Goal: Information Seeking & Learning: Understand process/instructions

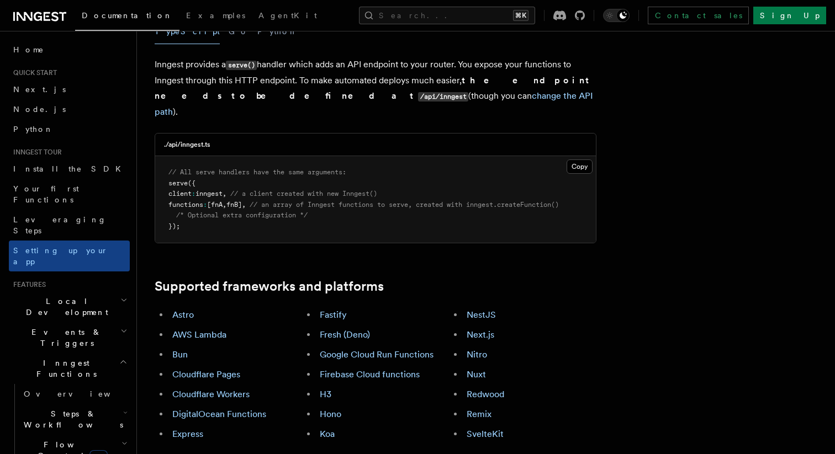
scroll to position [476, 0]
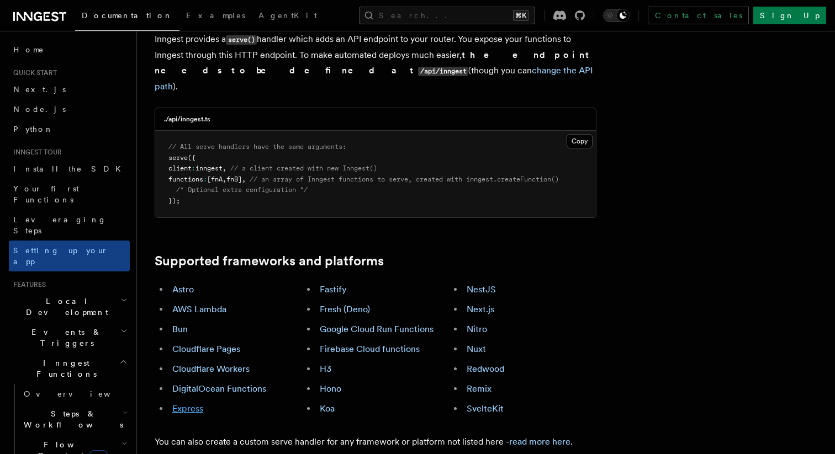
click at [175, 403] on link "Express" at bounding box center [187, 408] width 31 height 10
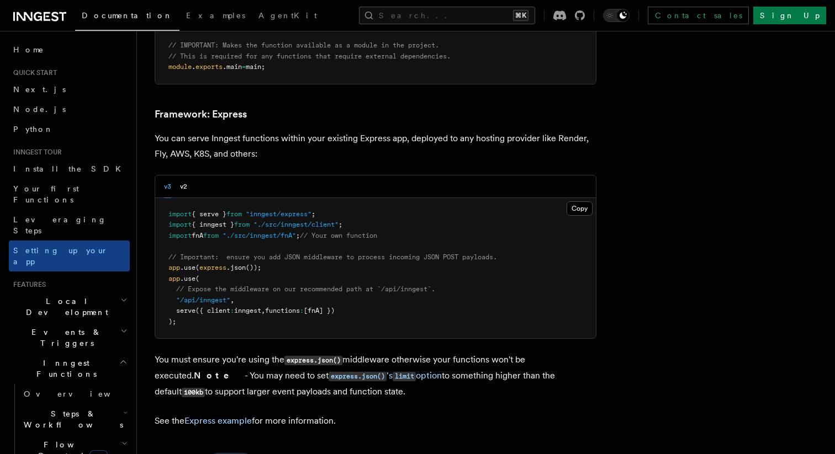
scroll to position [2832, 0]
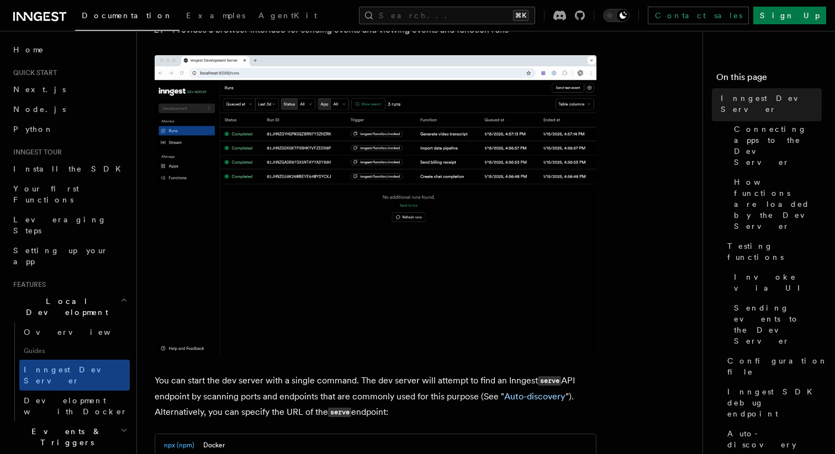
scroll to position [354, 0]
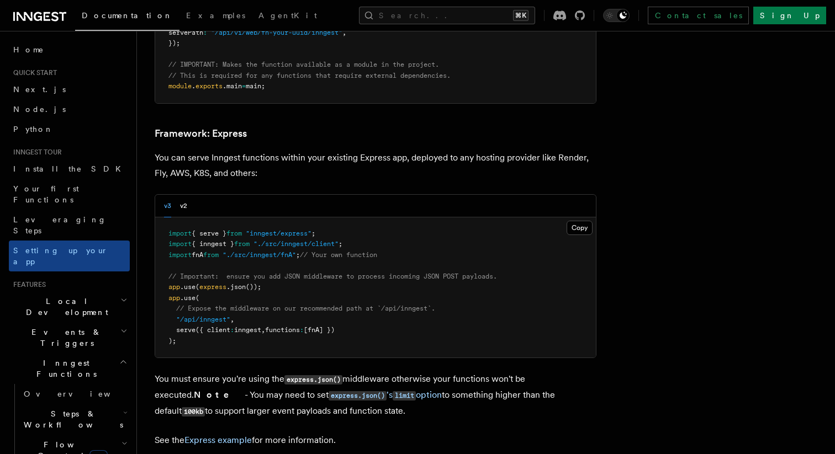
scroll to position [2832, 0]
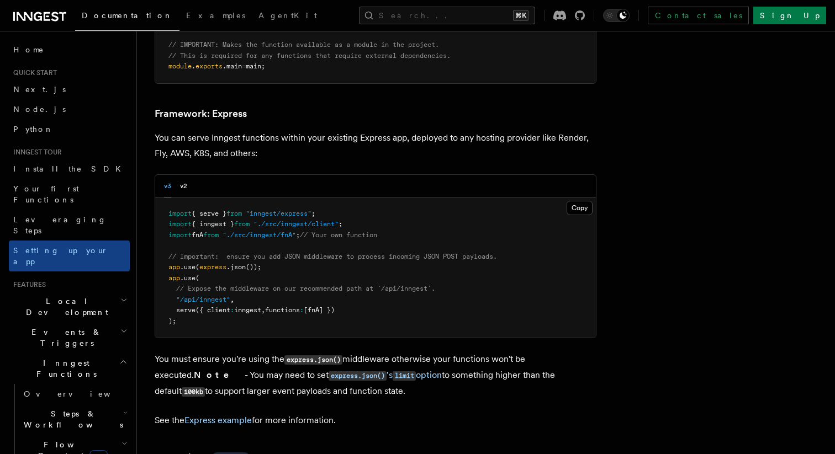
click at [360, 257] on pre "import { serve } from "inngest/express" ; import { inngest } from "./src/innges…" at bounding box center [375, 268] width 440 height 141
click at [359, 258] on pre "import { serve } from "inngest/express" ; import { inngest } from "./src/innges…" at bounding box center [375, 268] width 440 height 141
drag, startPoint x: 366, startPoint y: 259, endPoint x: 177, endPoint y: 259, distance: 189.9
click at [177, 259] on pre "import { serve } from "inngest/express" ; import { inngest } from "./src/innges…" at bounding box center [375, 268] width 440 height 141
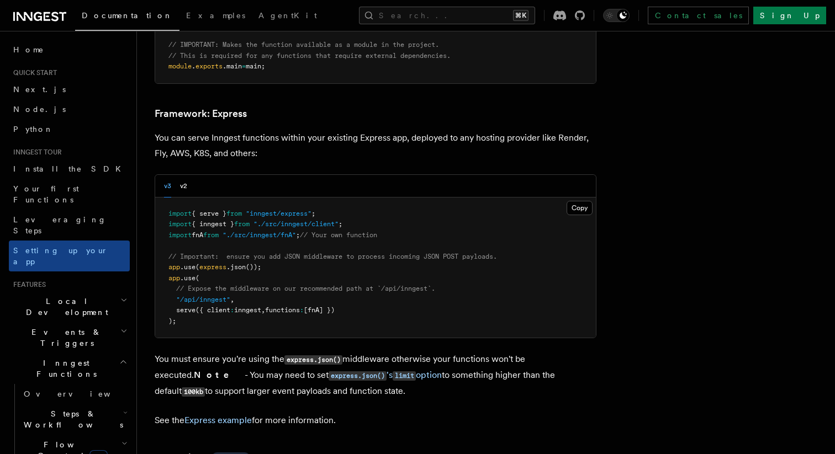
copy span "serve ({ client : inngest , functions : [fnA] })"
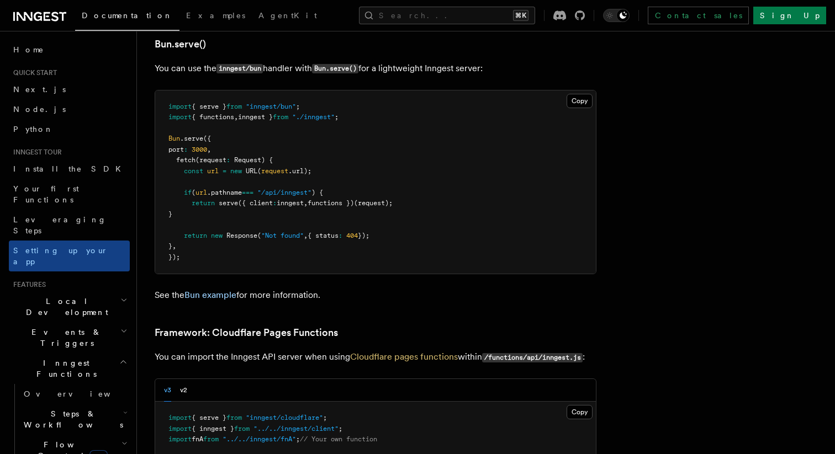
scroll to position [2832, 0]
